Goal: Navigation & Orientation: Find specific page/section

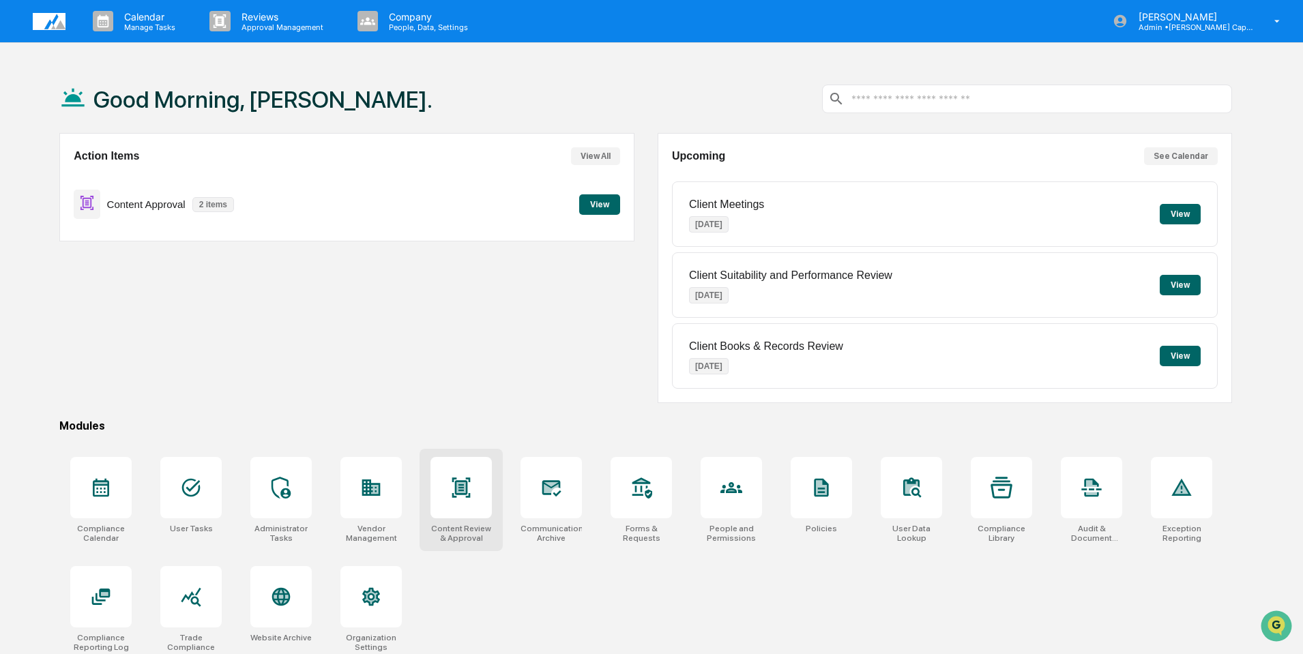
click at [469, 490] on icon at bounding box center [461, 488] width 22 height 22
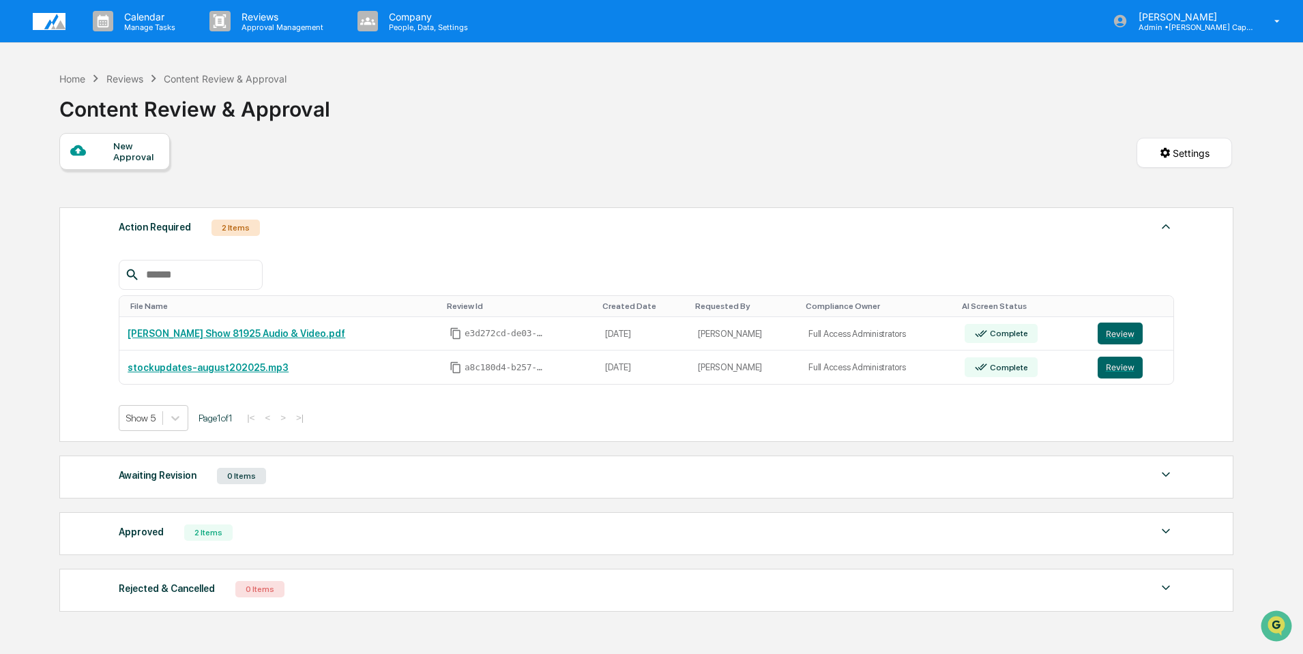
click at [56, 24] on img at bounding box center [49, 21] width 33 height 17
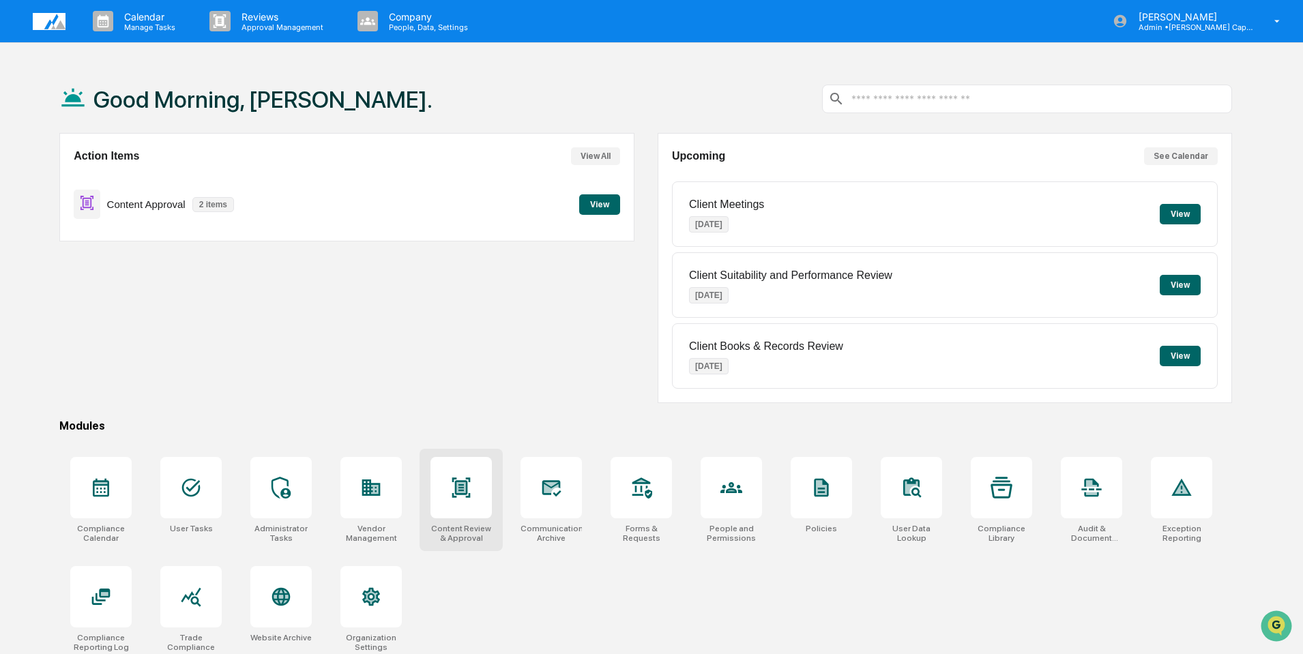
click at [470, 478] on icon at bounding box center [461, 487] width 18 height 20
